Goal: Task Accomplishment & Management: Use online tool/utility

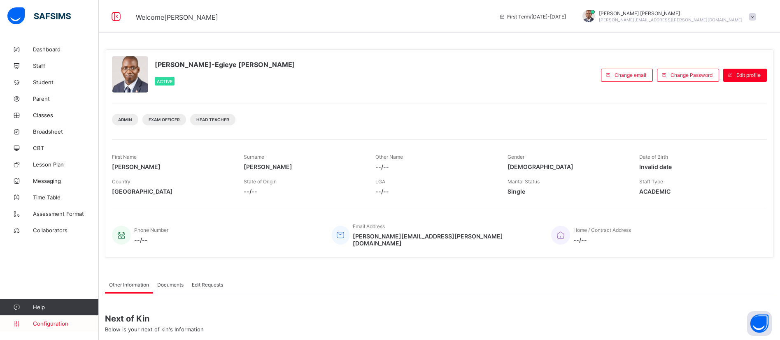
click at [49, 324] on span "Configuration" at bounding box center [65, 324] width 65 height 7
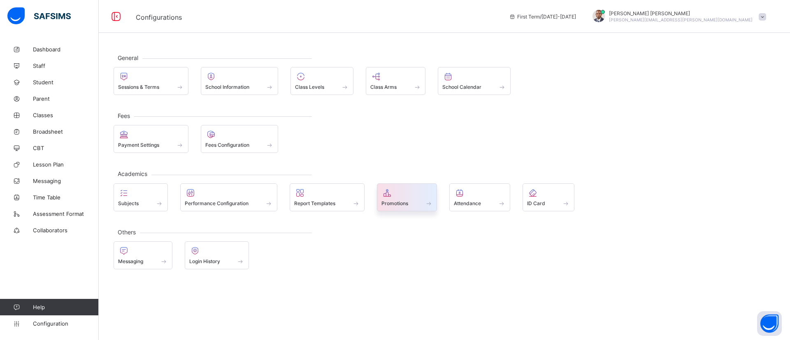
click at [391, 197] on icon at bounding box center [388, 193] width 12 height 10
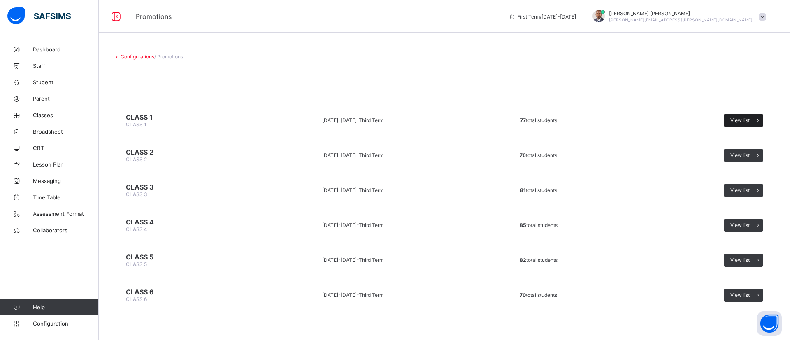
click at [736, 121] on span "View list" at bounding box center [740, 120] width 19 height 6
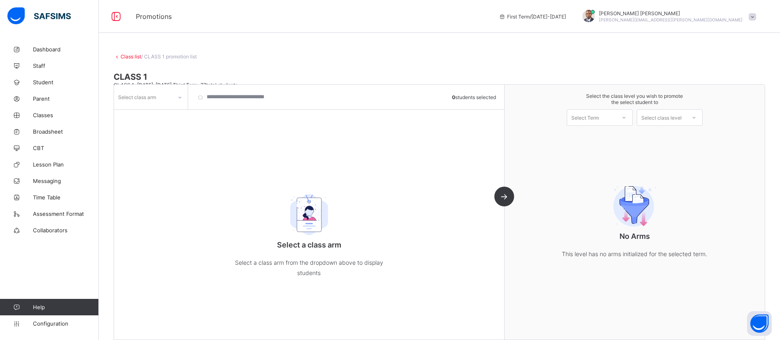
click at [151, 98] on div "Select class arm" at bounding box center [137, 97] width 38 height 16
click at [147, 112] on div "BLUE" at bounding box center [150, 115] width 73 height 13
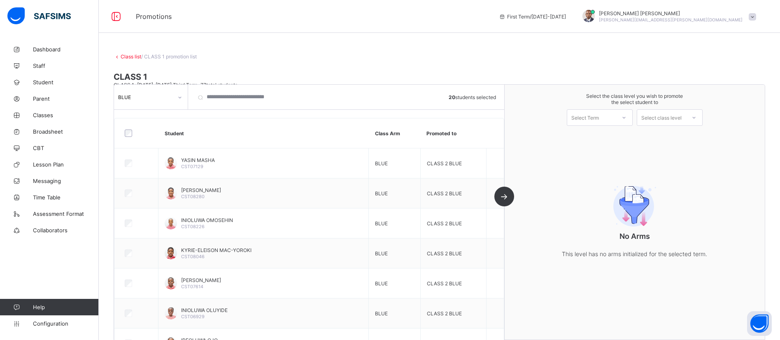
click at [599, 119] on div "Select Term" at bounding box center [585, 117] width 28 height 16
click at [608, 136] on div "First Term [DATE]-[DATE]" at bounding box center [599, 139] width 65 height 19
click at [672, 119] on div "Select class level" at bounding box center [661, 117] width 40 height 16
click at [677, 136] on div "CLASS 2" at bounding box center [669, 136] width 65 height 13
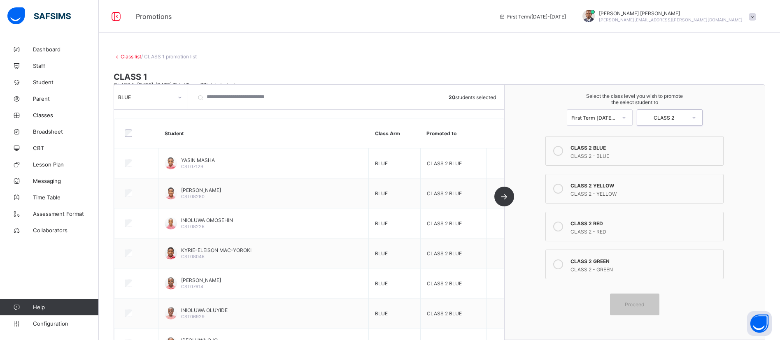
click at [589, 149] on div "CLASS 2 BLUE" at bounding box center [644, 147] width 149 height 8
click at [644, 305] on span "Proceed" at bounding box center [634, 305] width 19 height 6
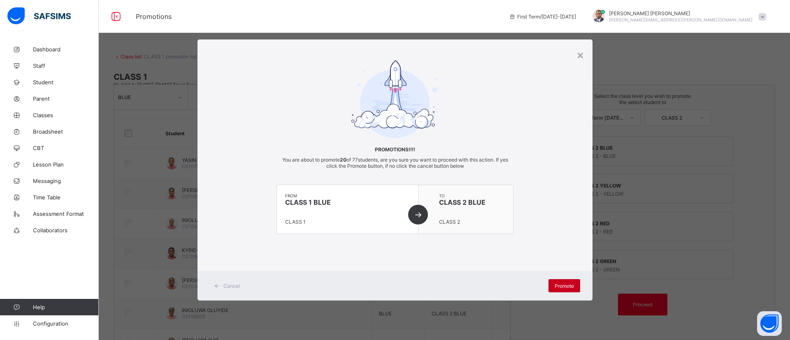
click at [557, 286] on span "Promote" at bounding box center [564, 286] width 19 height 6
click at [755, 99] on div "× Promotions!!!! You are about to promote 20 of 77 students, are you sure you w…" at bounding box center [395, 170] width 790 height 340
click at [556, 284] on span "Promote" at bounding box center [564, 286] width 19 height 6
click at [580, 53] on div "×" at bounding box center [581, 55] width 8 height 14
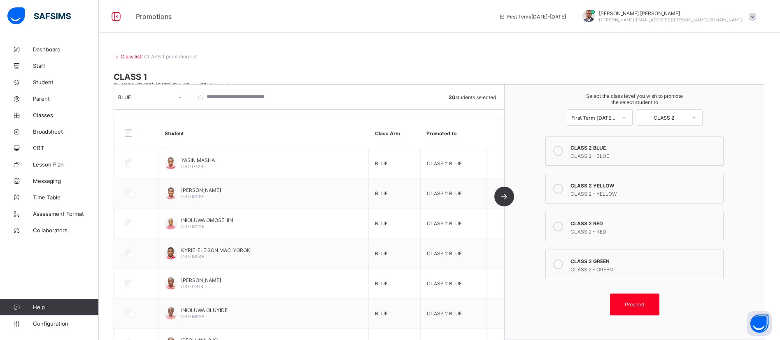
click at [158, 97] on div "BLUE" at bounding box center [145, 97] width 55 height 6
click at [134, 127] on div "GREEN" at bounding box center [150, 127] width 73 height 13
